Goal: Information Seeking & Learning: Learn about a topic

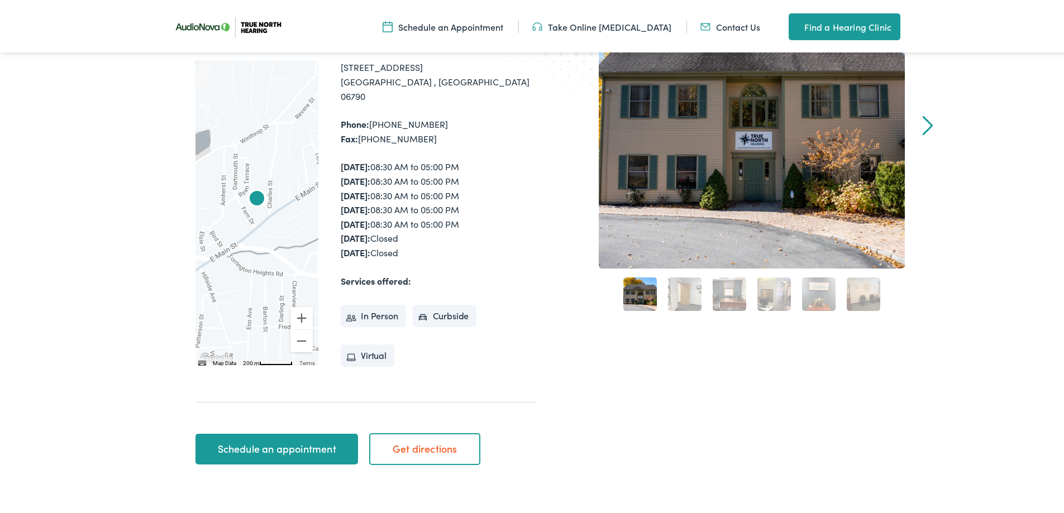
scroll to position [223, 0]
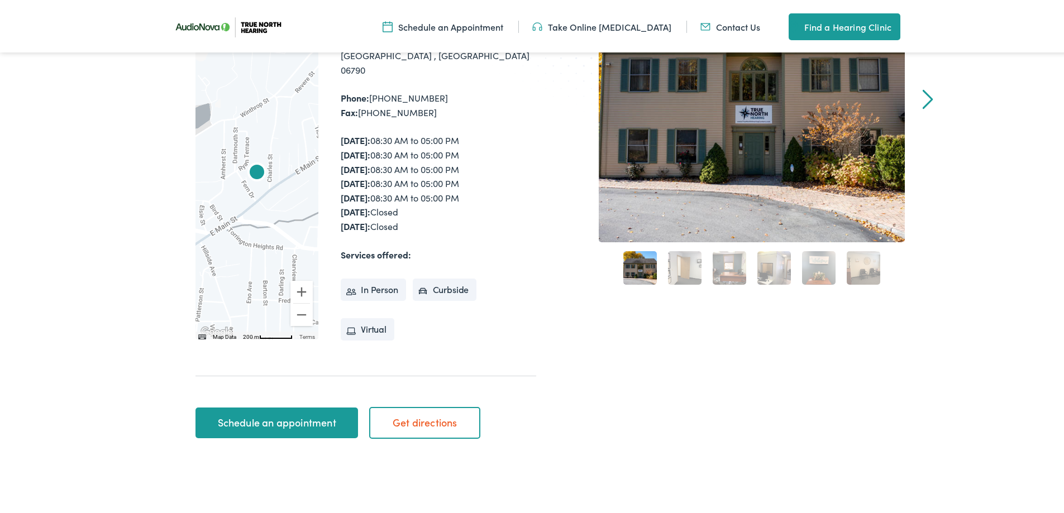
click at [689, 264] on link "2" at bounding box center [685, 266] width 34 height 34
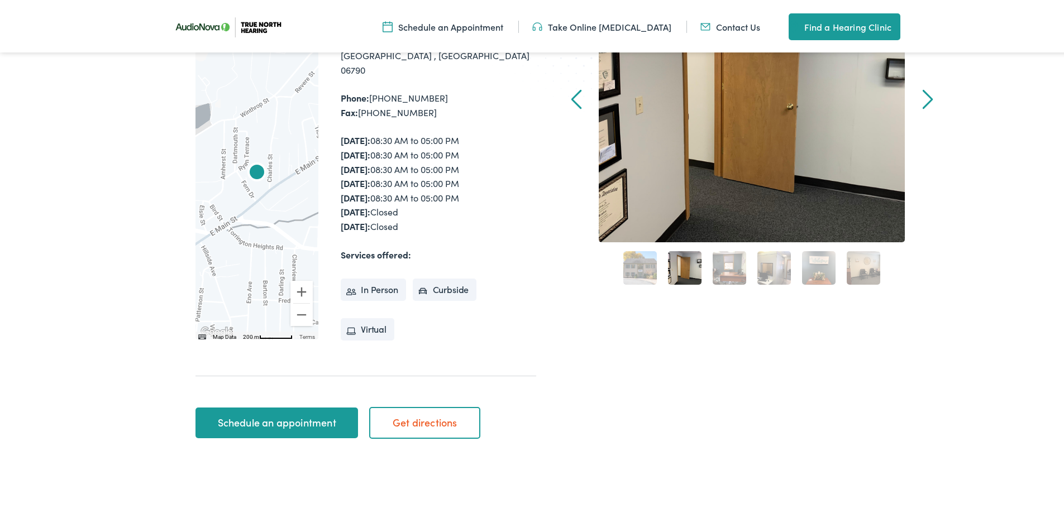
click at [724, 264] on link "3" at bounding box center [730, 266] width 34 height 34
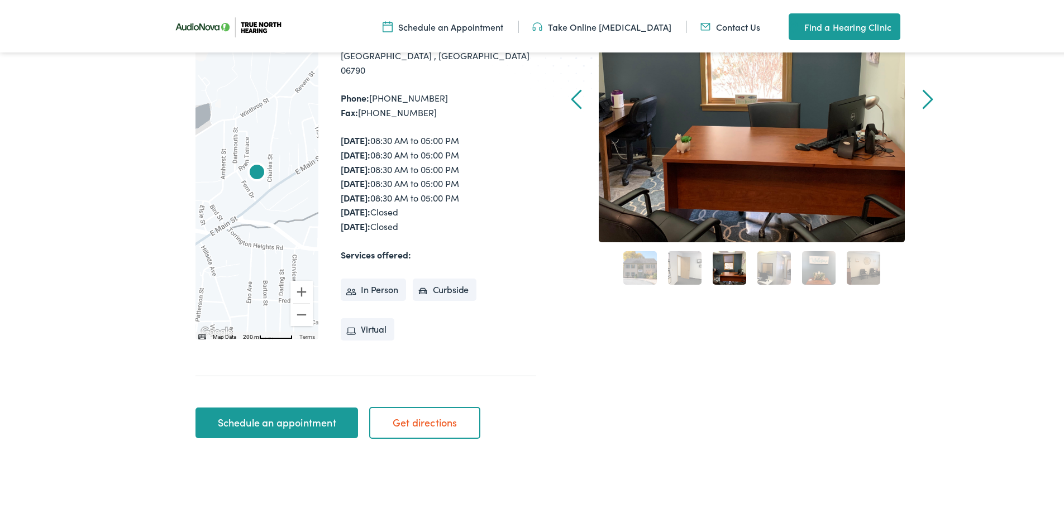
click at [765, 264] on link "4" at bounding box center [774, 266] width 34 height 34
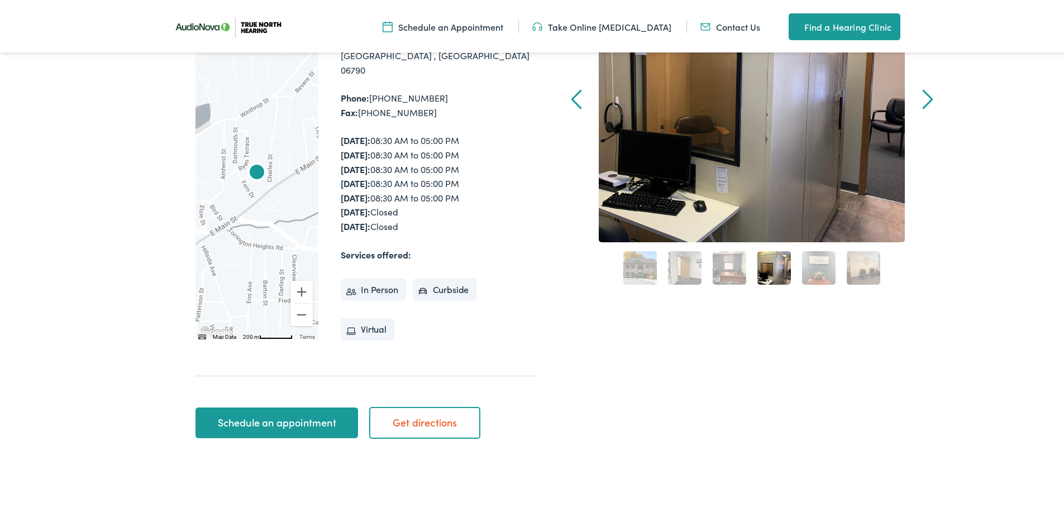
click at [810, 262] on link "5" at bounding box center [819, 266] width 34 height 34
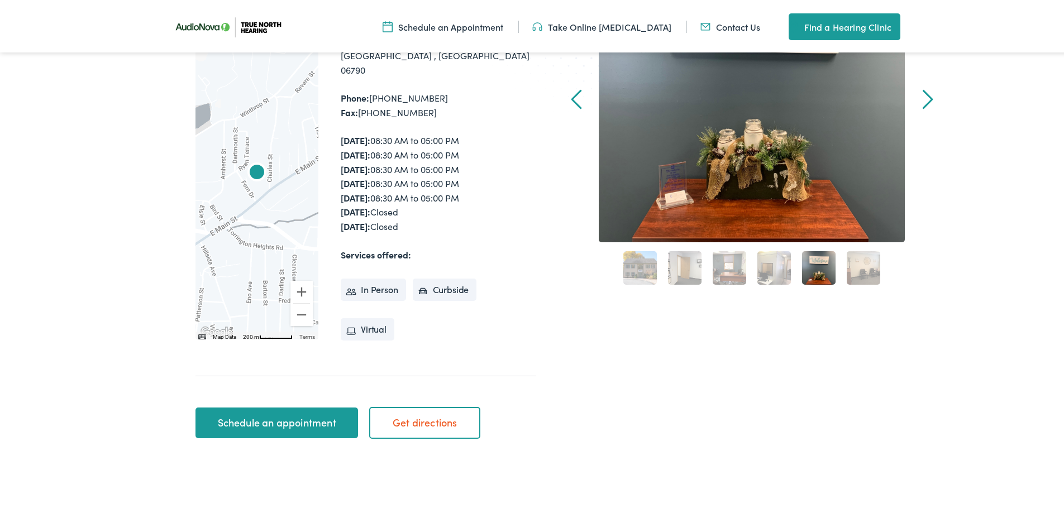
click at [865, 266] on link "6" at bounding box center [864, 266] width 34 height 34
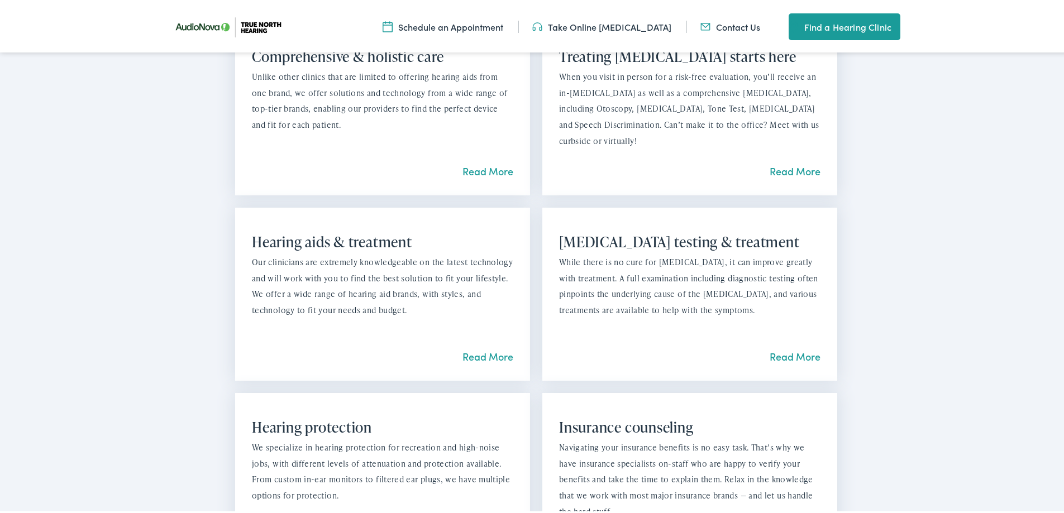
scroll to position [1005, 0]
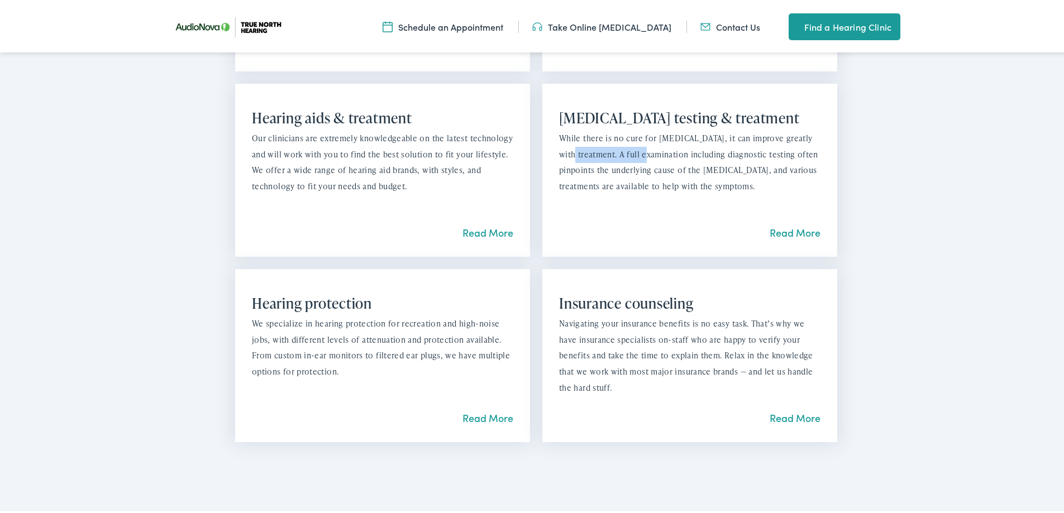
drag, startPoint x: 573, startPoint y: 132, endPoint x: 651, endPoint y: 133, distance: 77.6
click at [651, 133] on p "While there is no cure for [MEDICAL_DATA], it can improve greatly with treatmen…" at bounding box center [689, 160] width 261 height 64
click at [638, 174] on p "While there is no cure for [MEDICAL_DATA], it can improve greatly with treatmen…" at bounding box center [689, 160] width 261 height 64
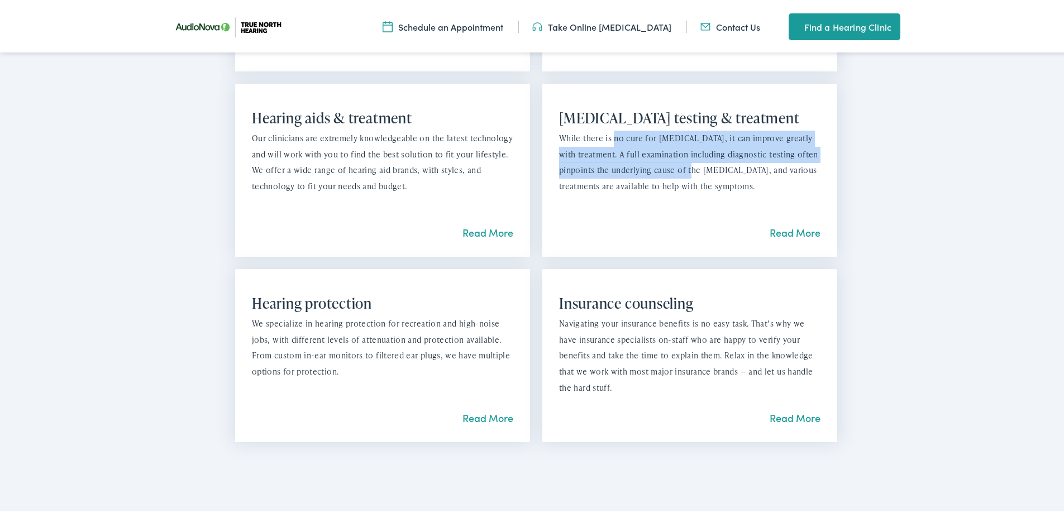
drag, startPoint x: 664, startPoint y: 133, endPoint x: 709, endPoint y: 154, distance: 49.7
click at [709, 152] on p "While there is no cure for [MEDICAL_DATA], it can improve greatly with treatmen…" at bounding box center [689, 160] width 261 height 64
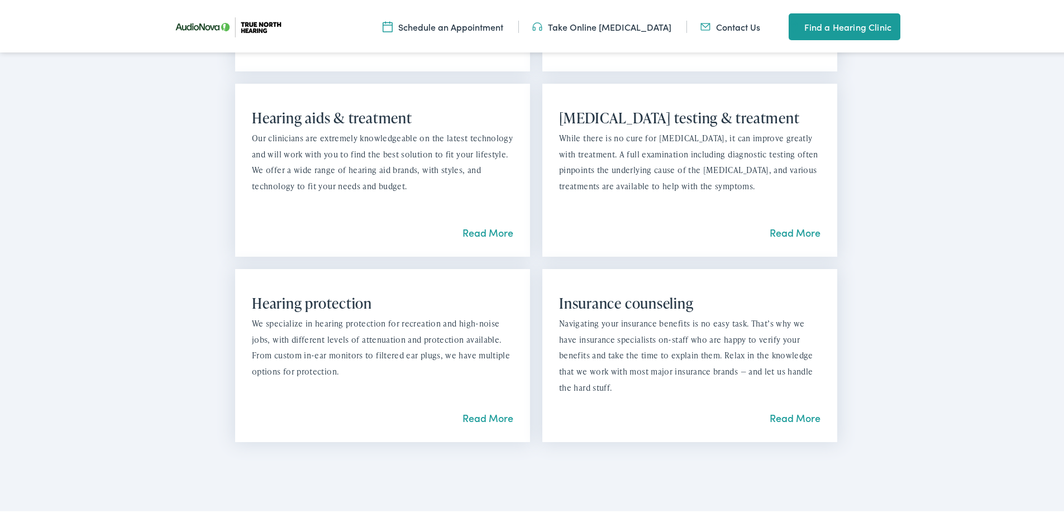
click at [704, 178] on p "While there is no cure for [MEDICAL_DATA], it can improve greatly with treatmen…" at bounding box center [689, 160] width 261 height 64
drag, startPoint x: 672, startPoint y: 130, endPoint x: 685, endPoint y: 141, distance: 17.4
click at [682, 132] on p "While there is no cure for [MEDICAL_DATA], it can improve greatly with treatmen…" at bounding box center [689, 160] width 261 height 64
click at [683, 176] on p "While there is no cure for [MEDICAL_DATA], it can improve greatly with treatmen…" at bounding box center [689, 160] width 261 height 64
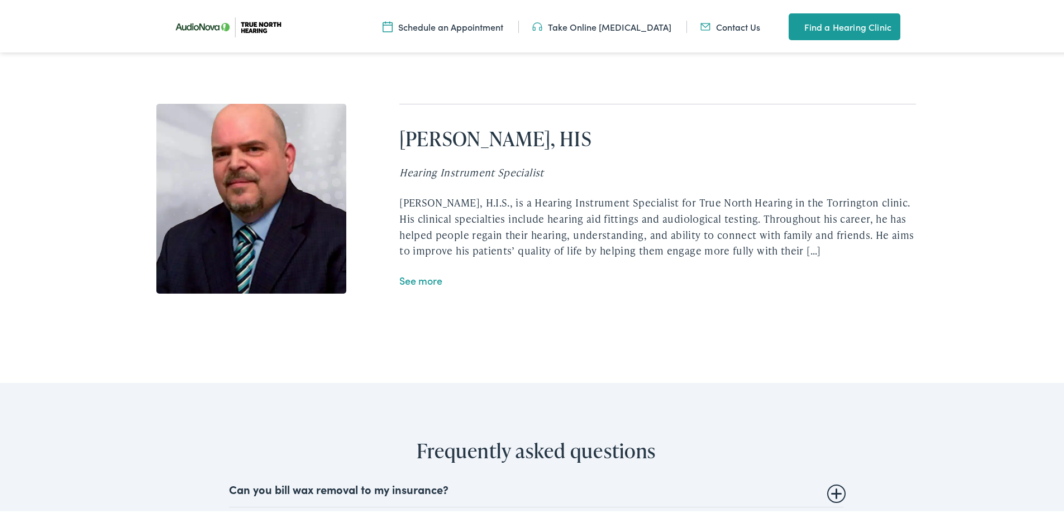
scroll to position [2513, 0]
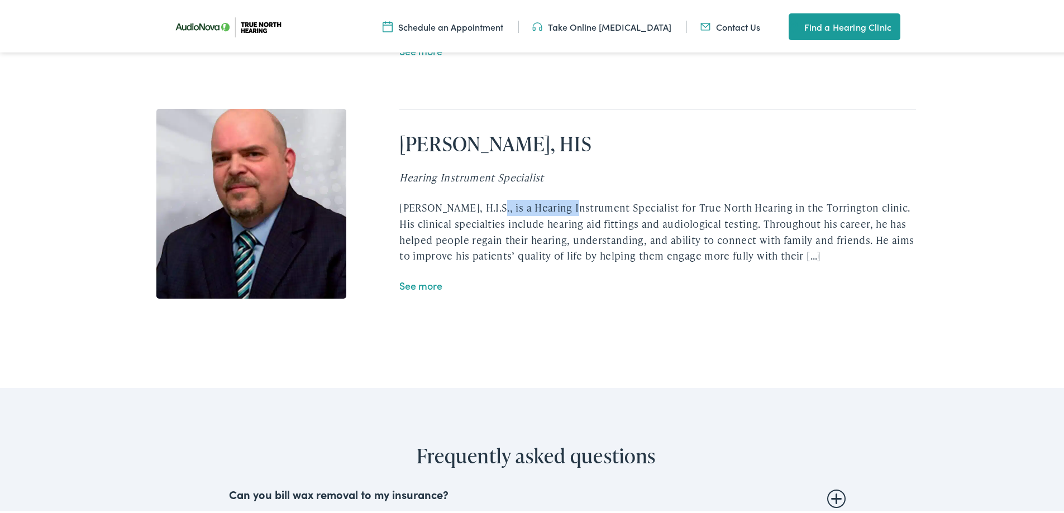
drag, startPoint x: 419, startPoint y: 191, endPoint x: 486, endPoint y: 187, distance: 67.1
click at [486, 187] on div "[PERSON_NAME], HIS Hearing Instrument Specialist [PERSON_NAME], H.I.S., is a He…" at bounding box center [657, 202] width 517 height 190
click at [507, 202] on div "[PERSON_NAME], H.I.S., is a Hearing Instrument Specialist for True North Hearin…" at bounding box center [657, 230] width 517 height 64
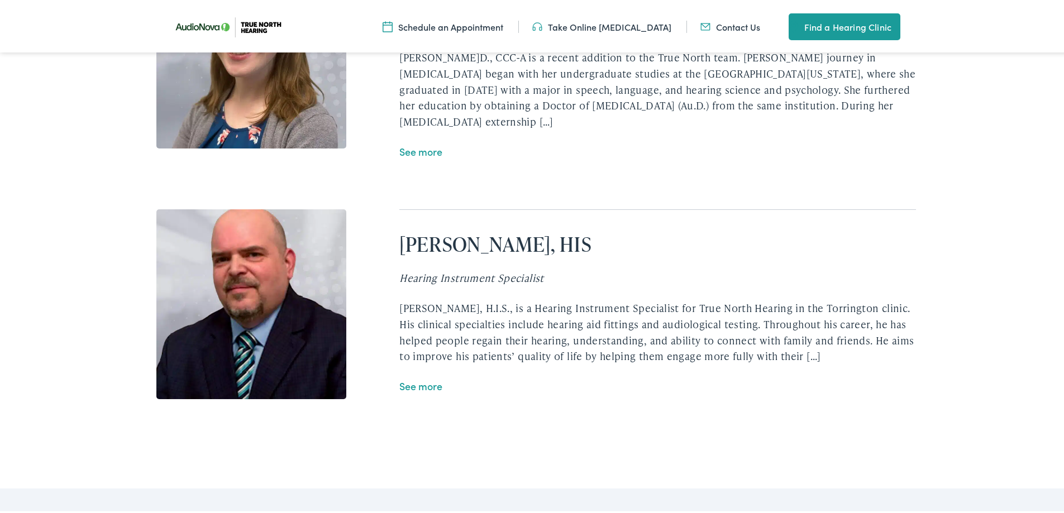
scroll to position [2401, 0]
